Goal: Task Accomplishment & Management: Complete application form

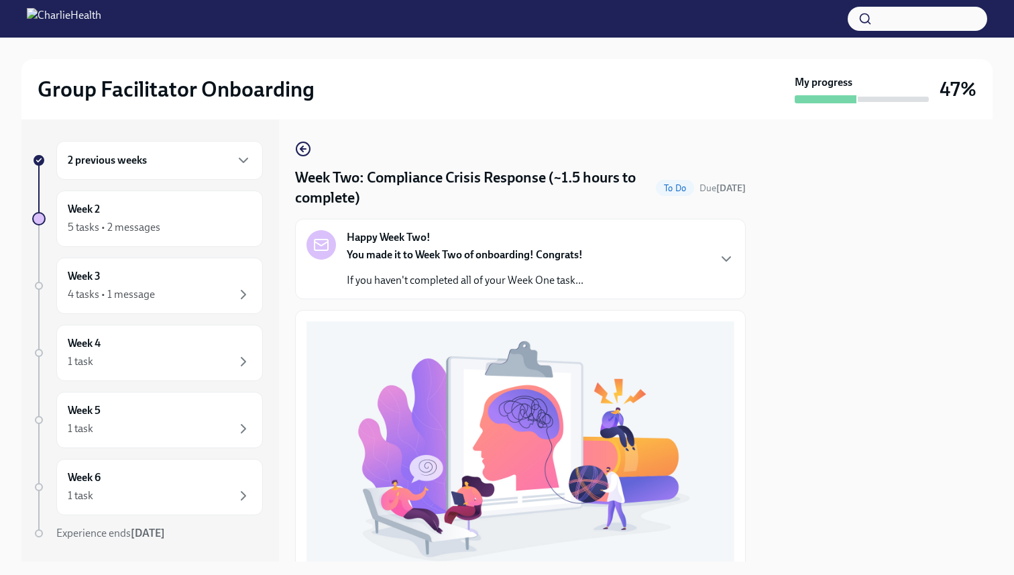
scroll to position [372, 0]
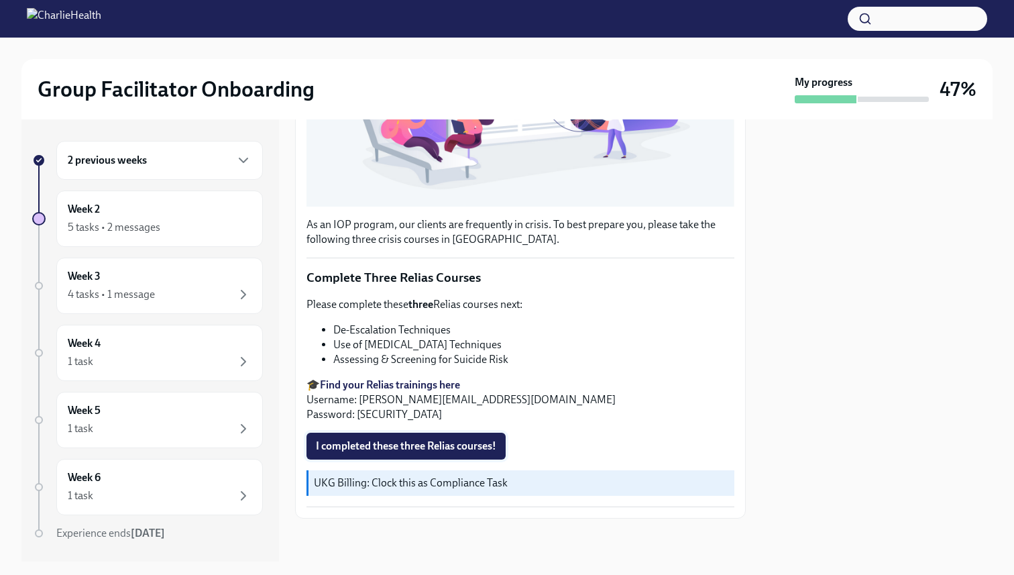
click at [426, 444] on span "I completed these three Relias courses!" at bounding box center [406, 445] width 180 height 13
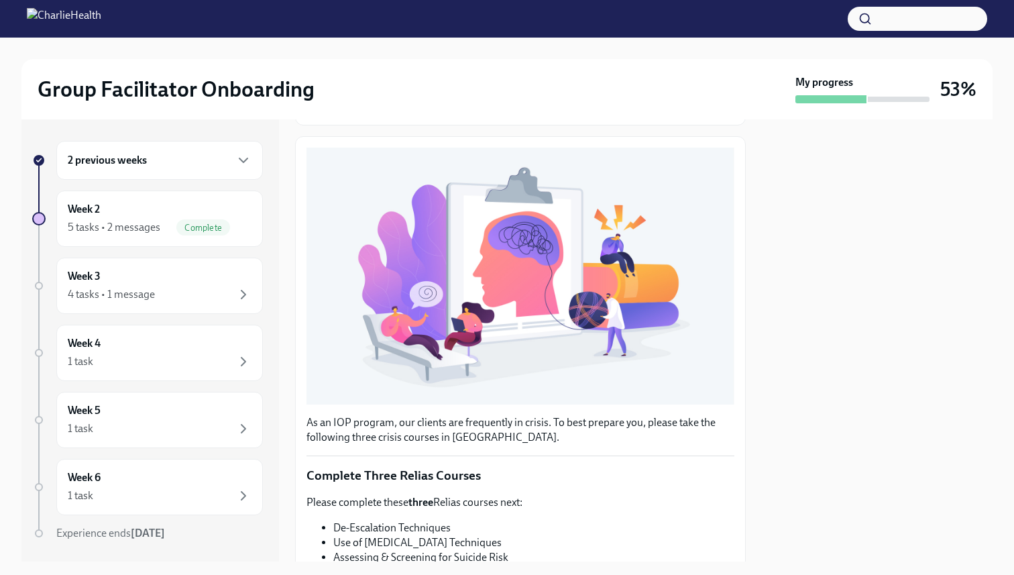
scroll to position [0, 0]
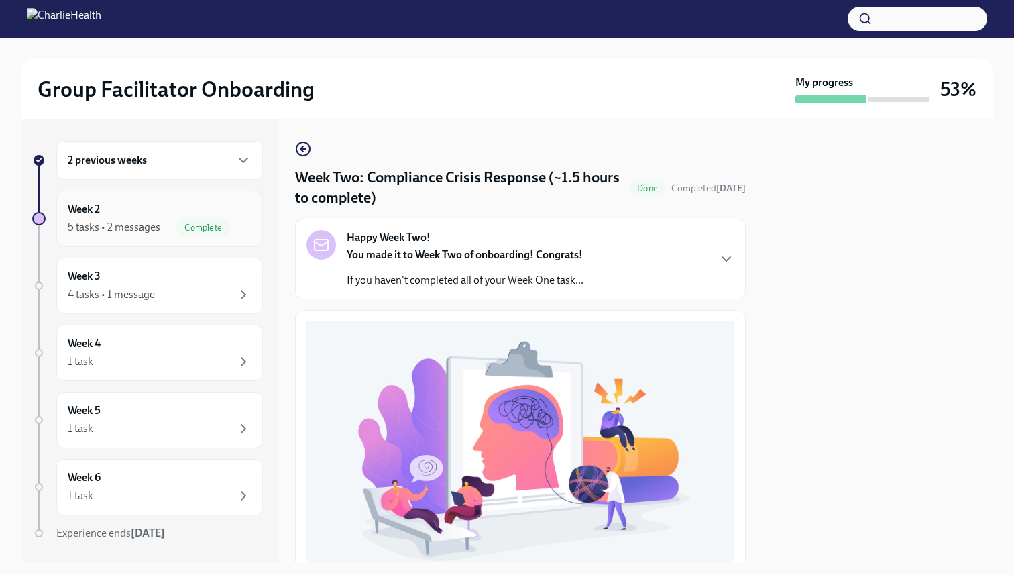
click at [133, 220] on div "5 tasks • 2 messages" at bounding box center [114, 227] width 93 height 15
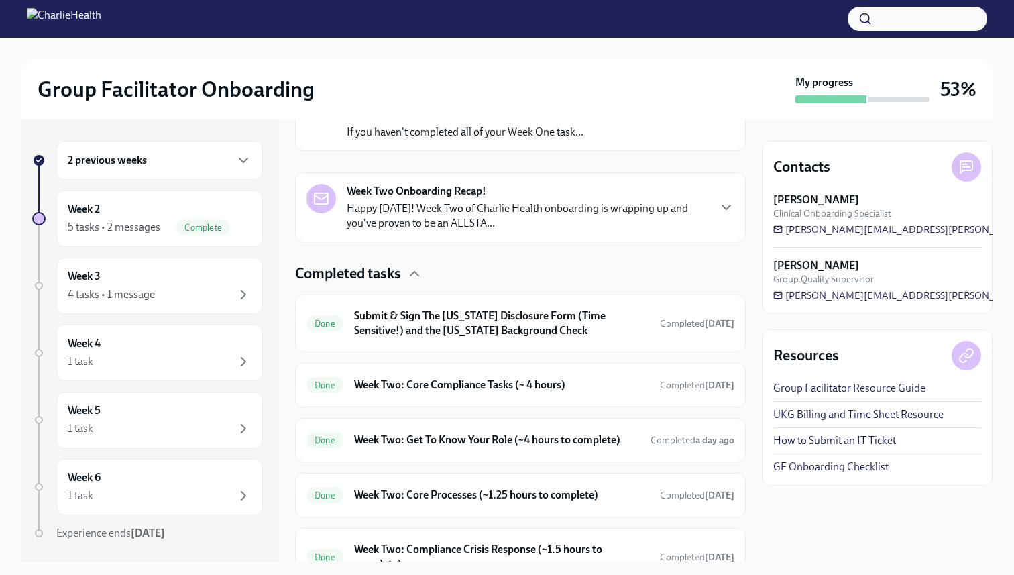
scroll to position [324, 0]
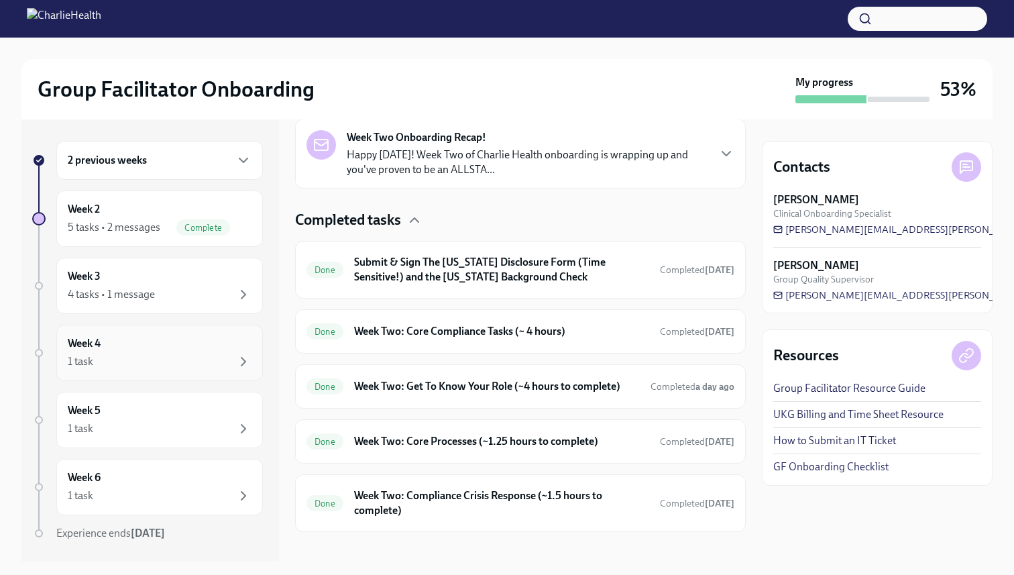
click at [215, 356] on div "1 task" at bounding box center [160, 362] width 184 height 16
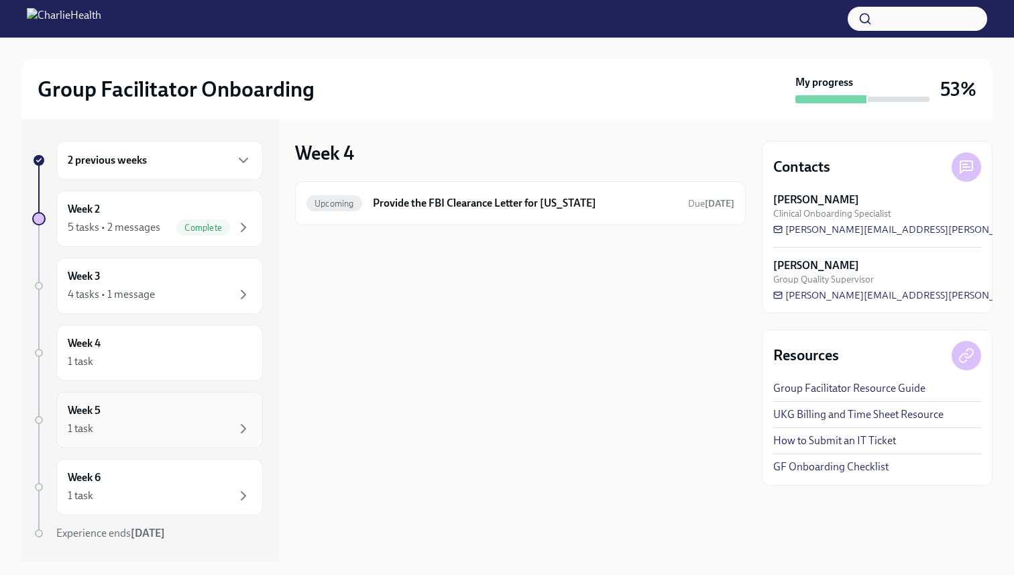
click at [231, 434] on div "1 task" at bounding box center [160, 429] width 184 height 16
click at [196, 354] on div "1 task" at bounding box center [160, 362] width 184 height 16
click at [202, 413] on div "Week 5 1 task" at bounding box center [160, 420] width 184 height 34
click at [208, 488] on div "1 task" at bounding box center [160, 496] width 184 height 16
click at [165, 229] on div "5 tasks • 2 messages Complete" at bounding box center [160, 227] width 184 height 16
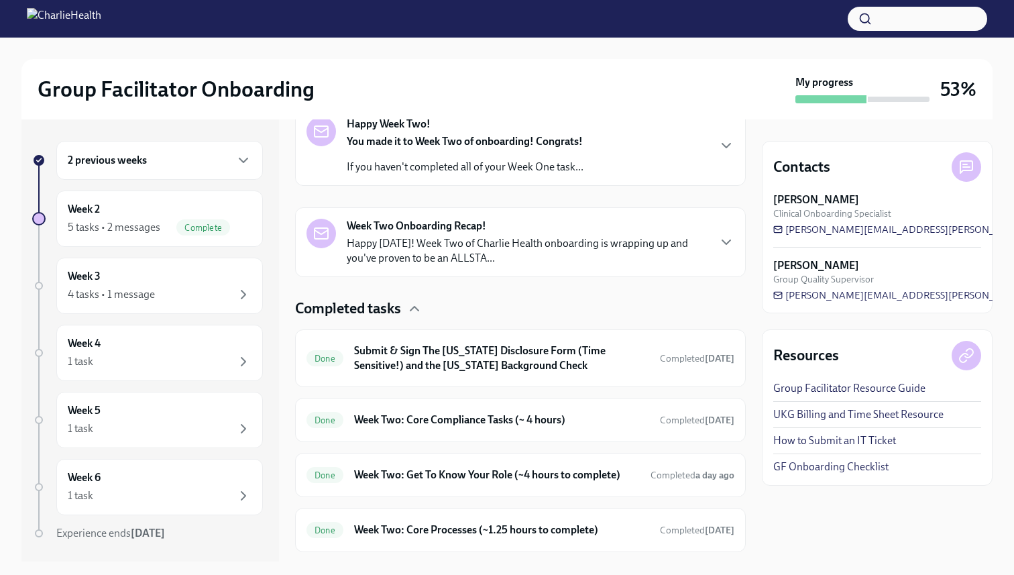
scroll to position [324, 0]
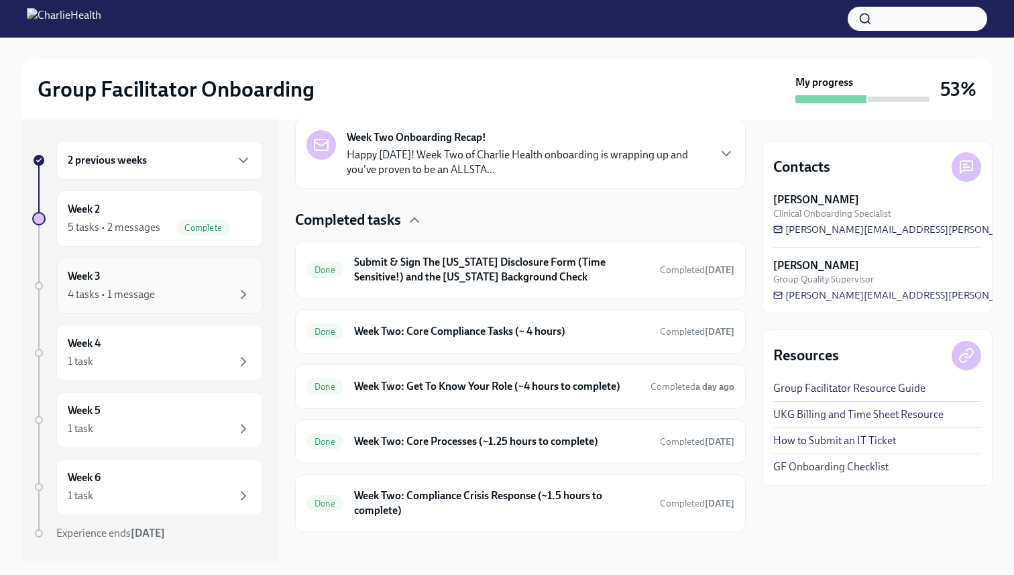
click at [202, 284] on div "Week 3 4 tasks • 1 message" at bounding box center [160, 286] width 184 height 34
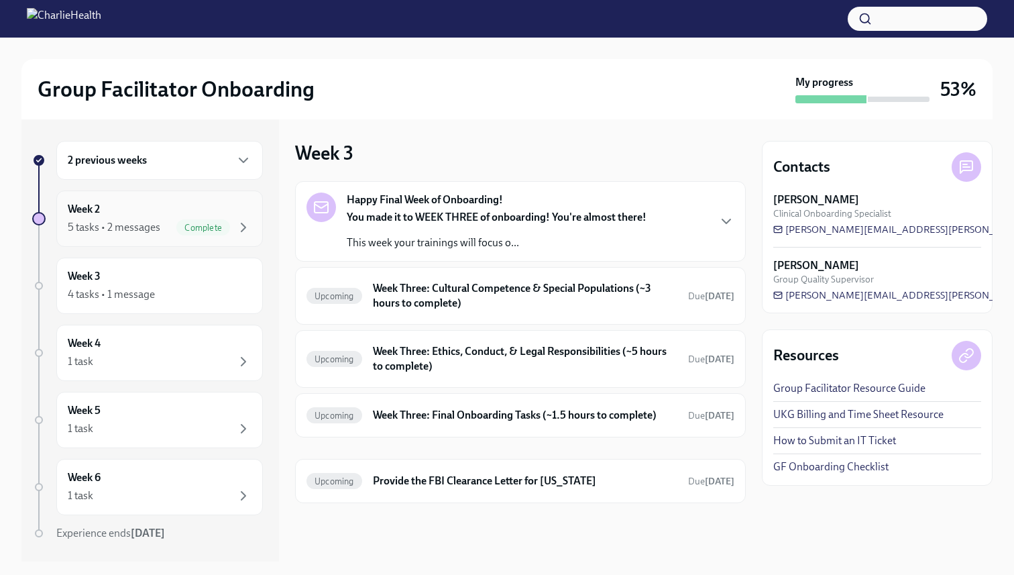
click at [209, 213] on div "Week 2 5 tasks • 2 messages Complete" at bounding box center [160, 219] width 184 height 34
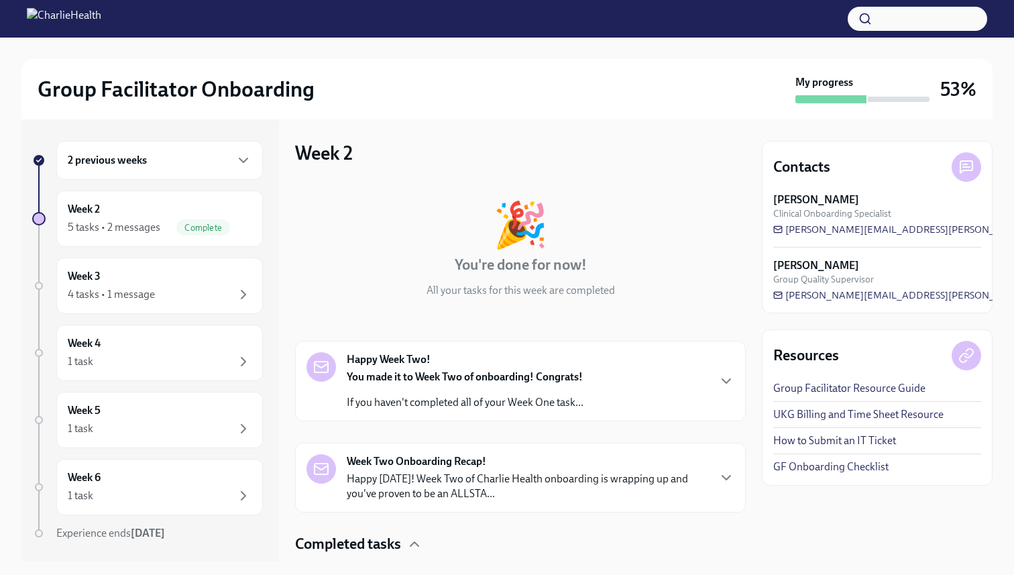
click at [195, 152] on div "2 previous weeks" at bounding box center [160, 160] width 184 height 16
